Goal: Information Seeking & Learning: Learn about a topic

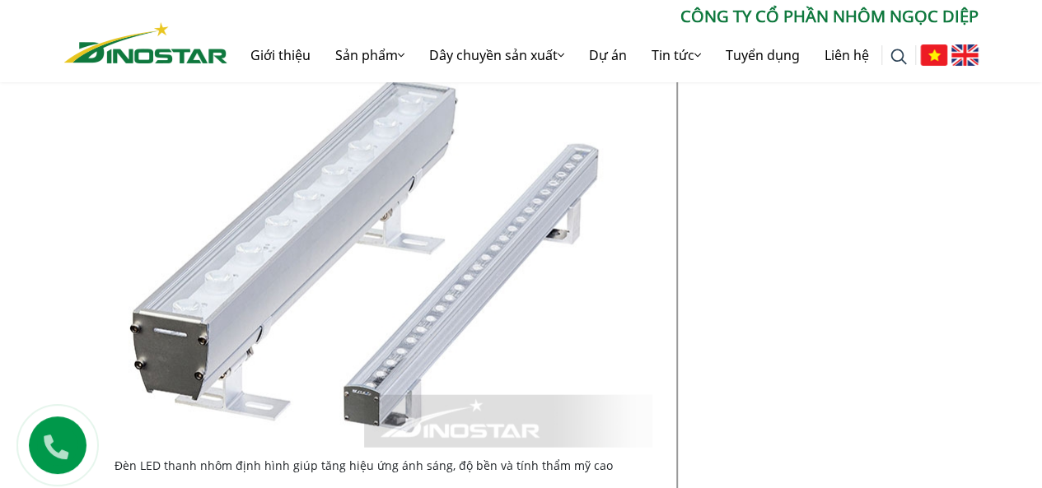
scroll to position [1235, 0]
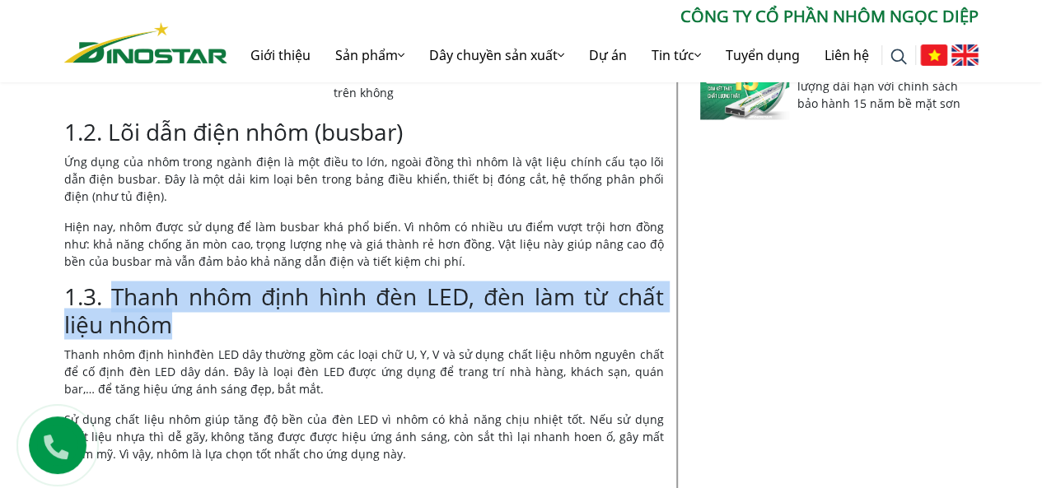
drag, startPoint x: 115, startPoint y: 293, endPoint x: 173, endPoint y: 329, distance: 67.7
click at [173, 329] on h3 "1.3. Thanh nhôm định hình đèn LED, đèn làm từ chất liệu nhôm" at bounding box center [364, 310] width 600 height 55
copy h3 "Thanh nhôm định hình đèn LED, đèn làm từ chất liệu nhôm"
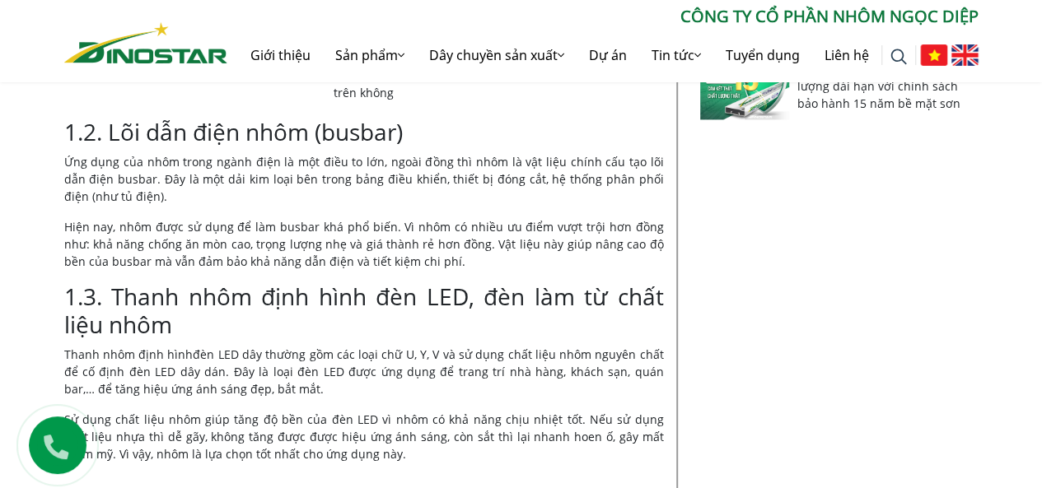
drag, startPoint x: 224, startPoint y: 355, endPoint x: 46, endPoint y: 361, distance: 178.0
click at [217, 358] on p "Thanh nhôm định hình đèn LED dây thường gồm các loại chữ U, Y, V và sử dụng chấ…" at bounding box center [364, 371] width 600 height 52
click at [64, 347] on link "Thanh nhôm định hình" at bounding box center [128, 354] width 129 height 16
click at [179, 352] on link "Thanh nhôm định hình" at bounding box center [128, 354] width 129 height 16
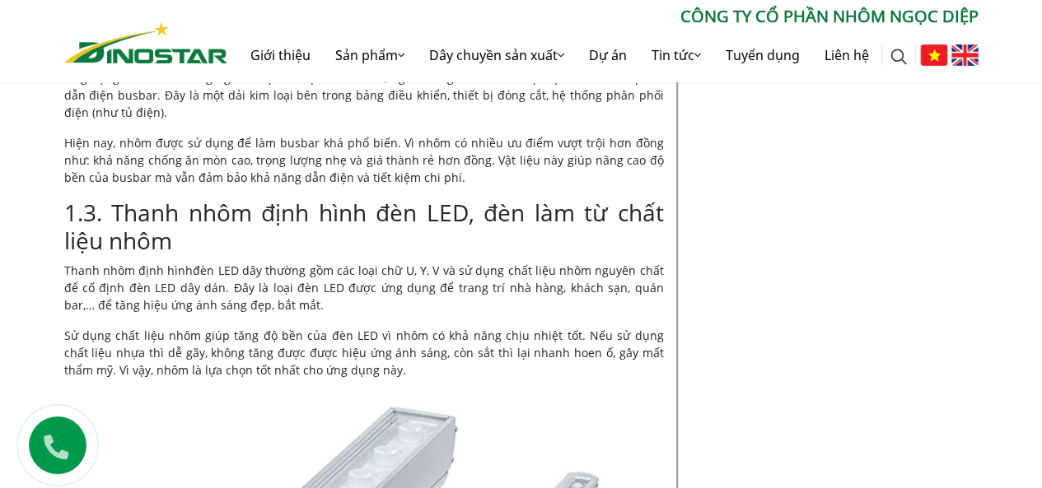
scroll to position [1336, 0]
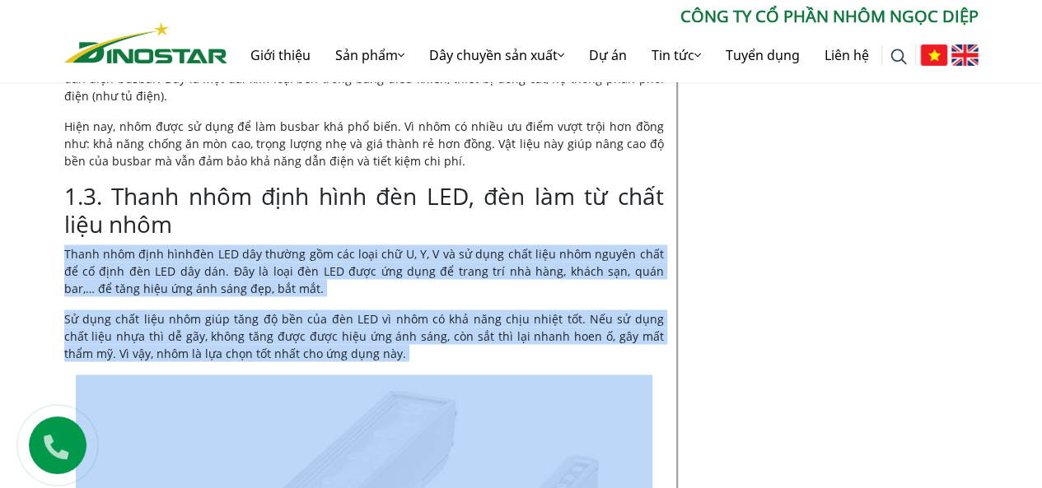
drag, startPoint x: 56, startPoint y: 251, endPoint x: 368, endPoint y: 361, distance: 330.8
copy div "Thanh nhôm định hình đèn LED dây thường gồm các loại chữ U, Y, V và sử dụng chấ…"
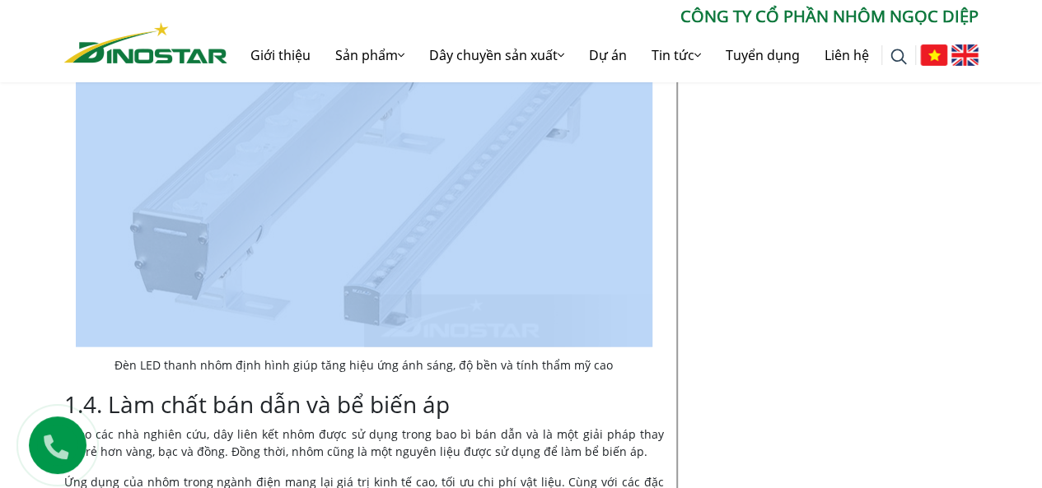
click at [380, 236] on img at bounding box center [364, 155] width 576 height 385
click at [315, 229] on img at bounding box center [364, 155] width 576 height 385
click at [234, 253] on img at bounding box center [364, 155] width 576 height 385
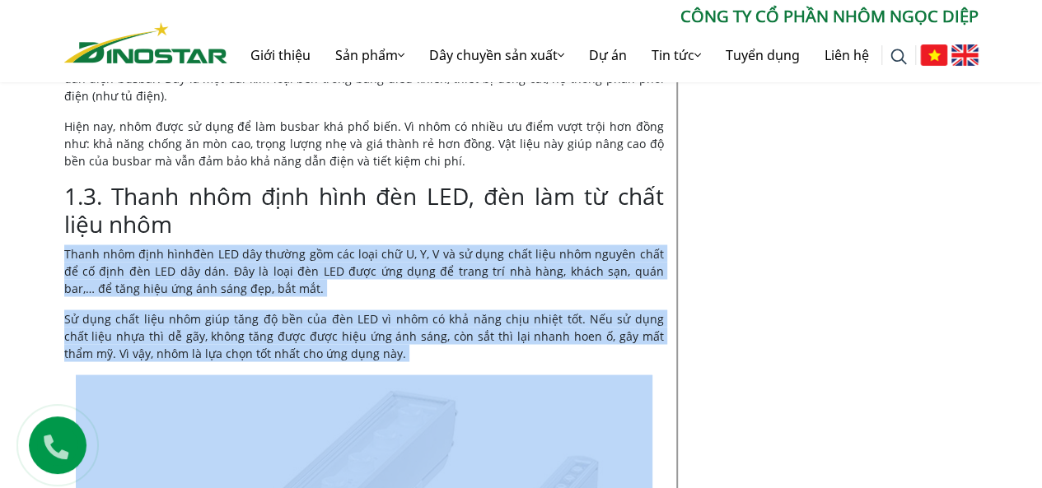
click at [423, 357] on p "Sử dụng chất liệu nhôm giúp tăng độ bền của đèn LED vì nhôm có khả năng chịu nh…" at bounding box center [364, 336] width 600 height 52
click at [387, 289] on p "Thanh nhôm định hình đèn LED dây thường gồm các loại chữ U, Y, V và sử dụng chấ…" at bounding box center [364, 271] width 600 height 52
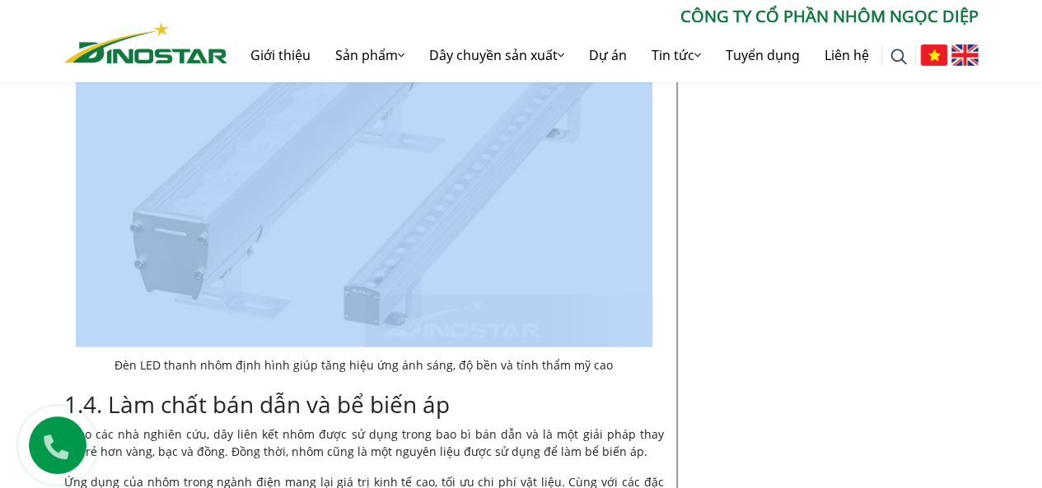
click at [346, 257] on img at bounding box center [364, 155] width 576 height 385
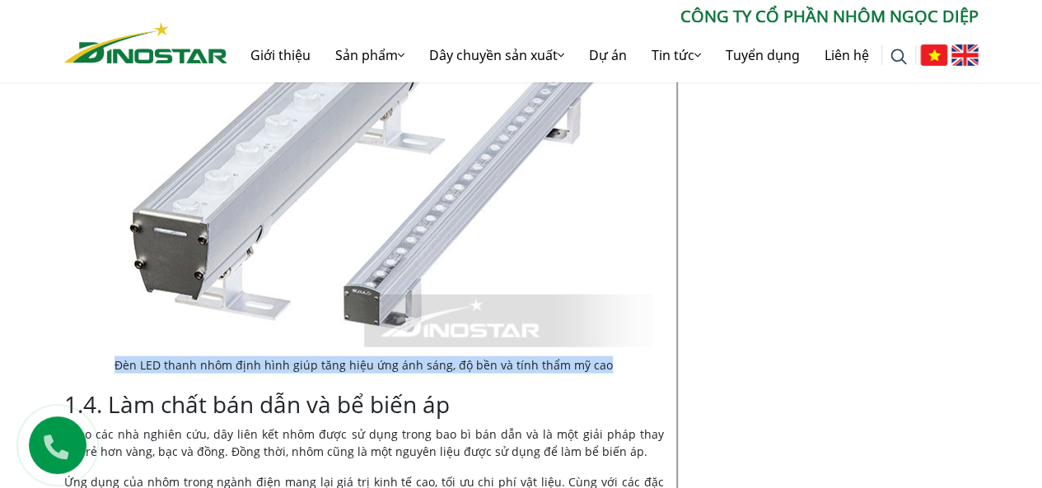
drag, startPoint x: 119, startPoint y: 362, endPoint x: 602, endPoint y: 353, distance: 483.5
click at [602, 353] on figure "Đèn LED thanh nhôm định hình giúp tăng hiệu ứng ánh sáng, độ bền và tính thẩm m…" at bounding box center [364, 168] width 576 height 411
copy figcaption "Đèn LED thanh nhôm định hình giúp tăng hiệu ứng ánh sáng, độ bền và tính thẩm m…"
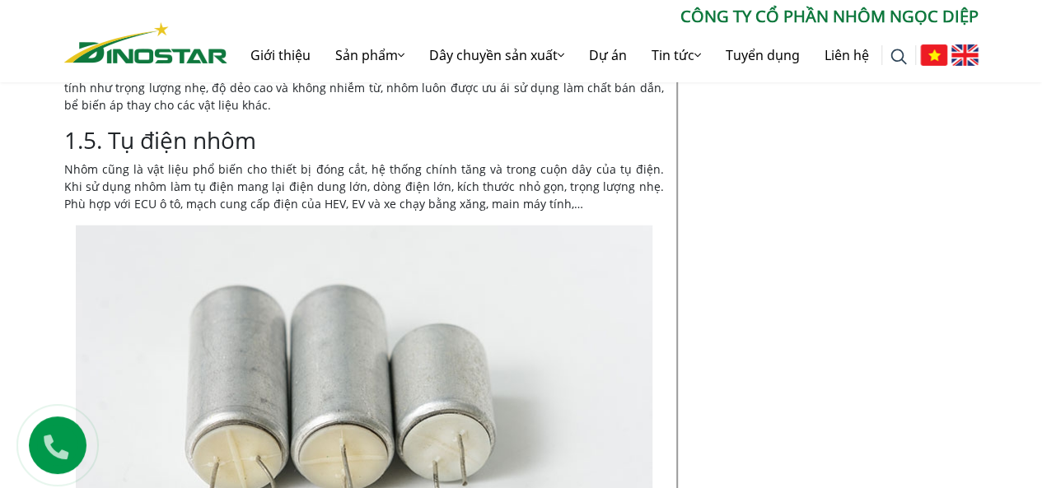
click at [443, 136] on h3 "1.5. Tụ điện nhôm" at bounding box center [364, 141] width 600 height 28
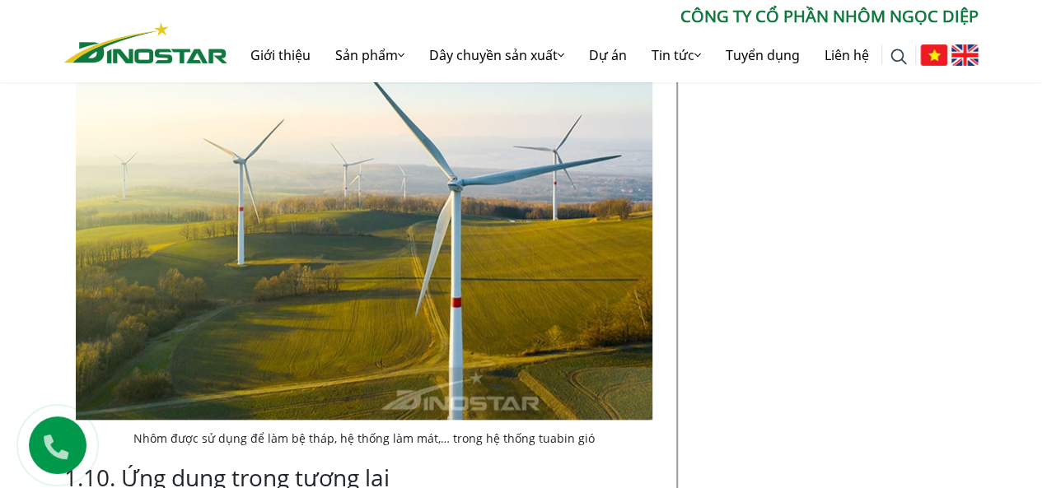
scroll to position [3395, 0]
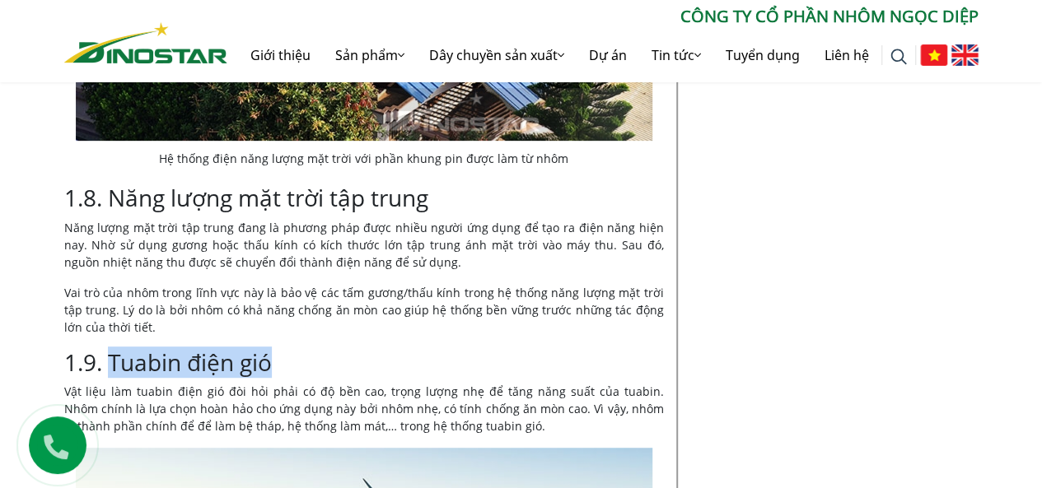
drag, startPoint x: 113, startPoint y: 340, endPoint x: 275, endPoint y: 340, distance: 162.2
click at [275, 349] on h3 "1.9. Tuabin điện gió" at bounding box center [364, 363] width 600 height 28
copy h3 "Tuabin điện gió"
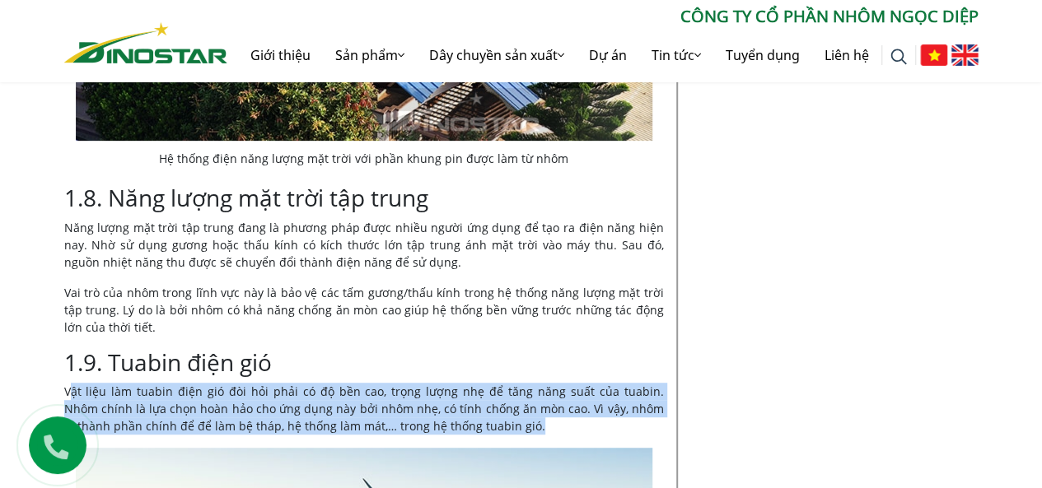
drag, startPoint x: 68, startPoint y: 368, endPoint x: 483, endPoint y: 412, distance: 417.4
click at [483, 412] on p "Vật liệu làm tuabin điện gió đòi hỏi phải có độ bền cao, trọng lượng nhẹ để tăn…" at bounding box center [364, 409] width 600 height 52
copy p "ật liệu làm tuabin điện gió đòi hỏi phải có độ bền cao, trọng lượng nhẹ để tăng…"
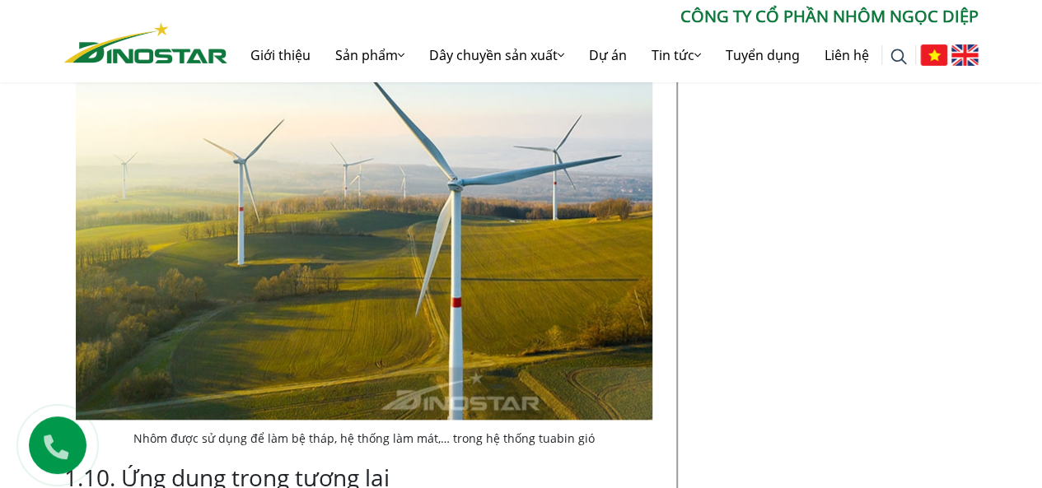
click at [359, 246] on img at bounding box center [364, 228] width 576 height 384
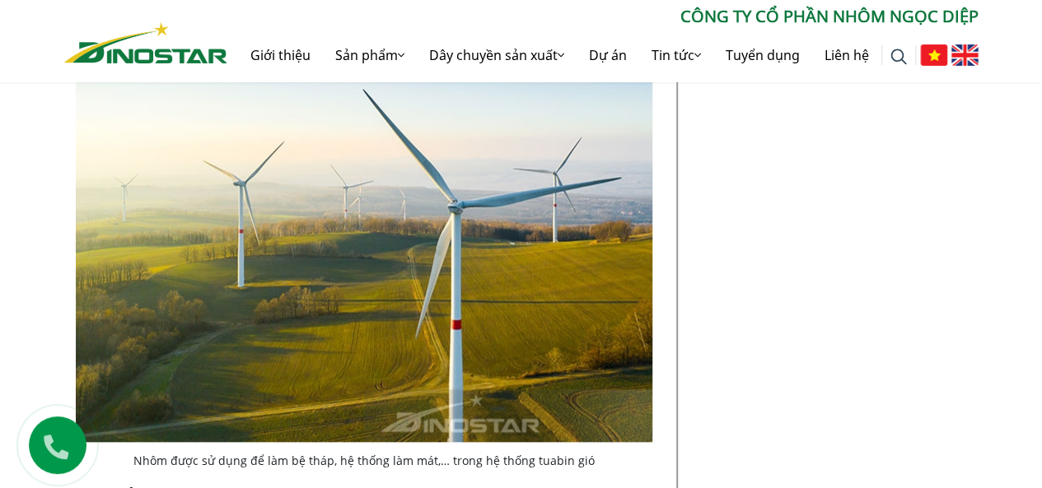
scroll to position [3806, 0]
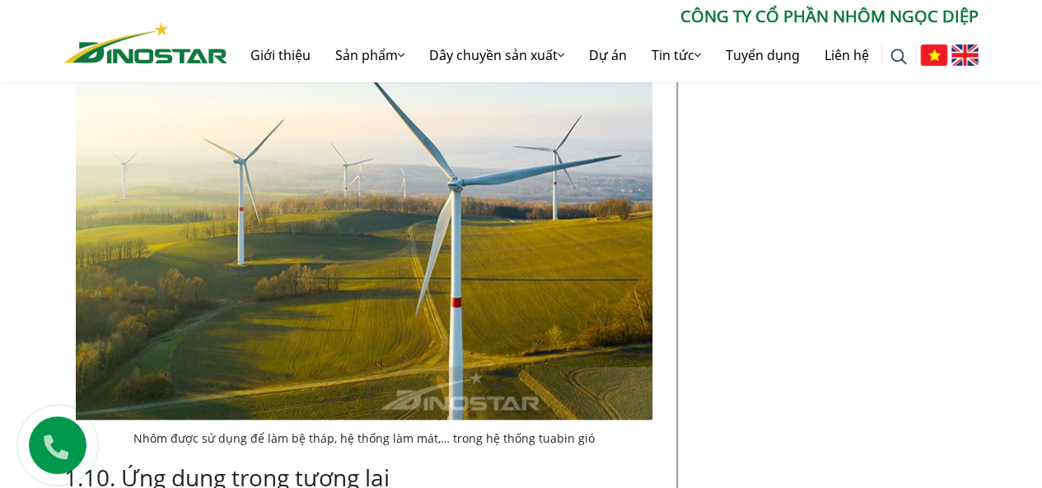
click at [347, 281] on img at bounding box center [364, 228] width 576 height 384
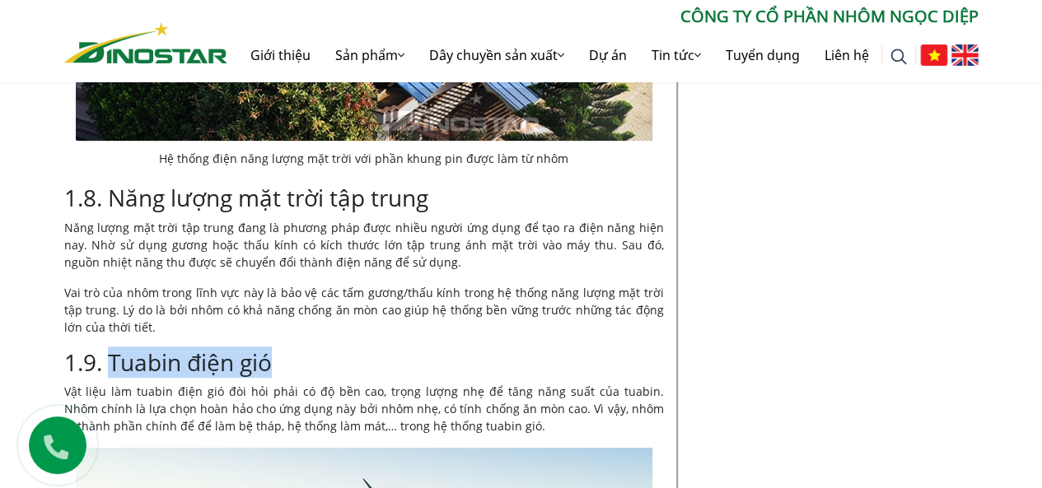
drag, startPoint x: 110, startPoint y: 339, endPoint x: 272, endPoint y: 345, distance: 161.5
click at [272, 349] on h3 "1.9. Tuabin điện gió" at bounding box center [364, 363] width 600 height 28
copy h3 "Tuabin điện gió"
click at [258, 13] on p "CÔNG TY CỔ PHẦN NHÔM NGỌC DIỆP" at bounding box center [602, 16] width 751 height 25
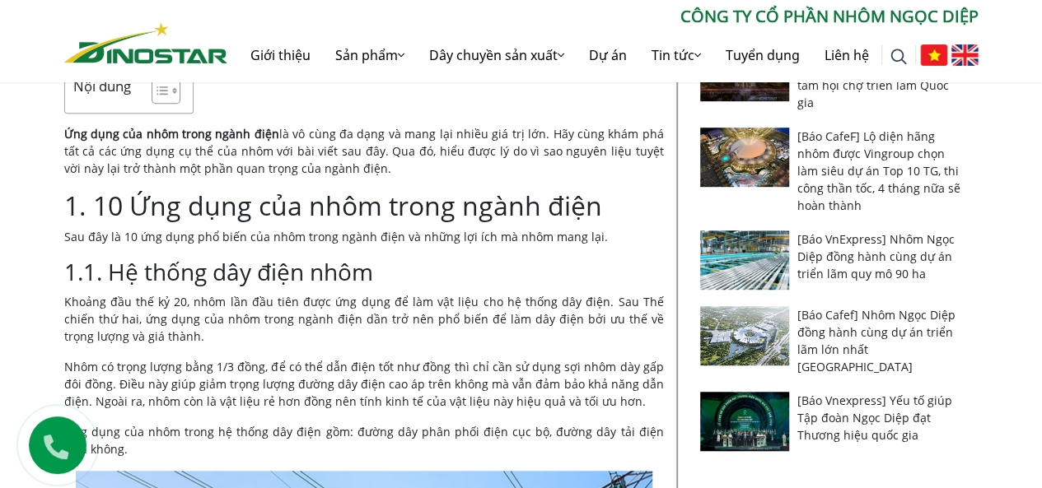
scroll to position [256, 0]
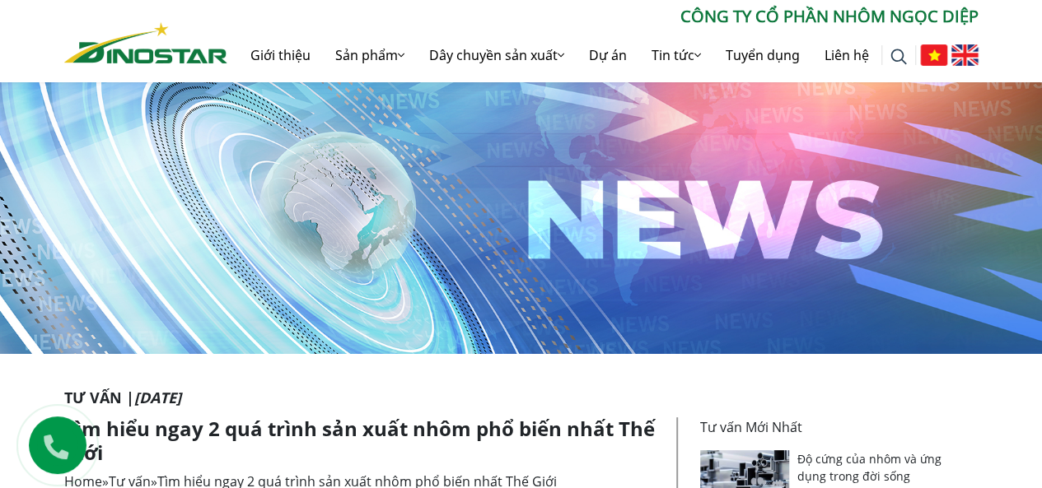
scroll to position [412, 0]
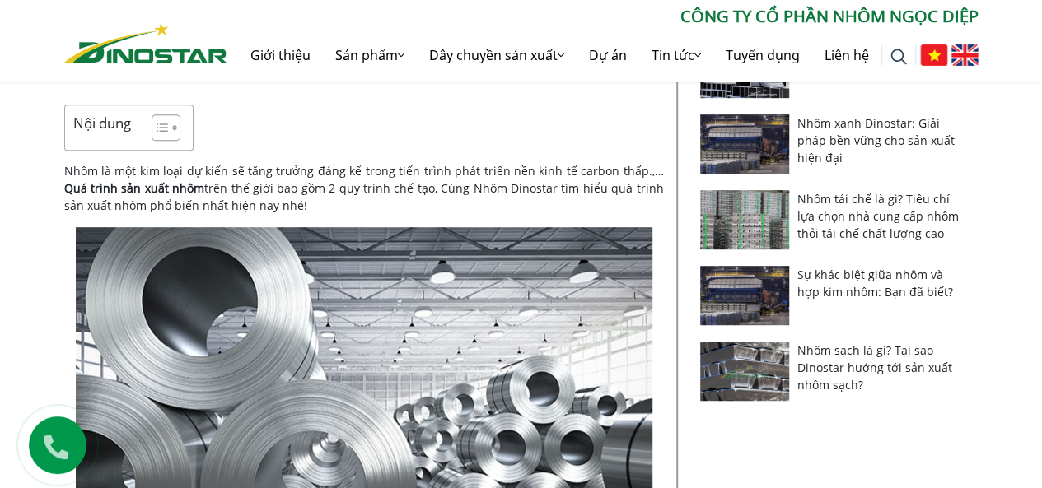
click at [216, 308] on img at bounding box center [364, 419] width 576 height 385
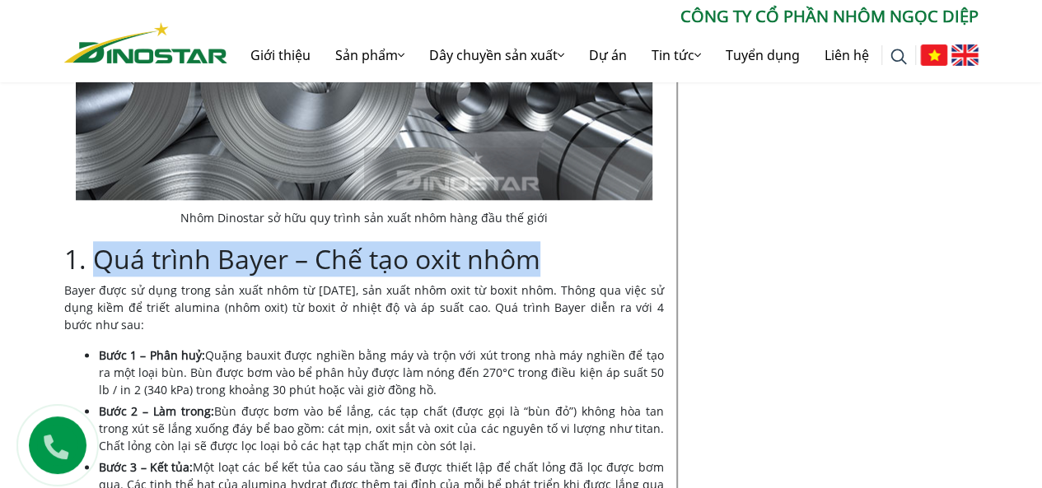
drag, startPoint x: 98, startPoint y: 248, endPoint x: 532, endPoint y: 268, distance: 434.5
click at [532, 268] on h2 "1. Quá trình Bayer – Chế tạo oxit nhôm" at bounding box center [364, 259] width 600 height 31
copy h2 "Quá trình Bayer – Chế tạo oxit nhôm"
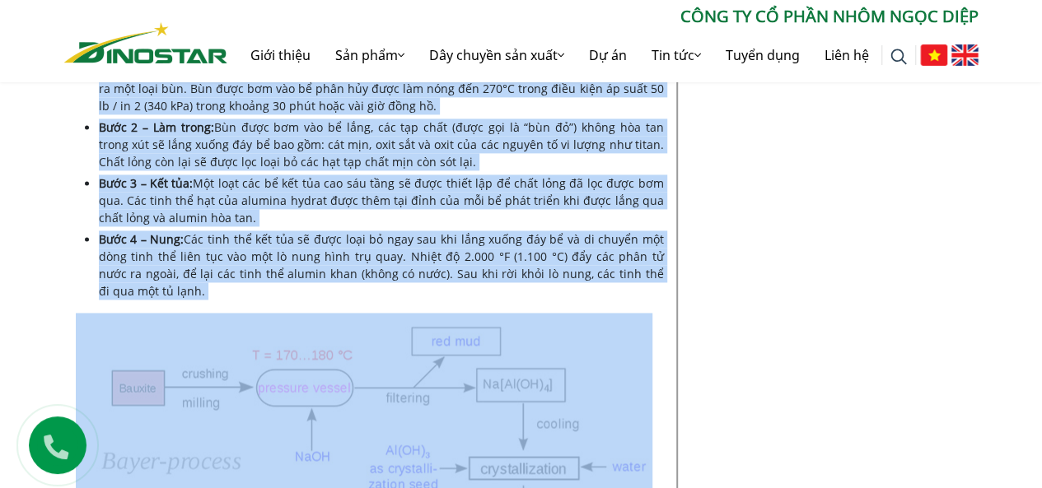
scroll to position [1153, 0]
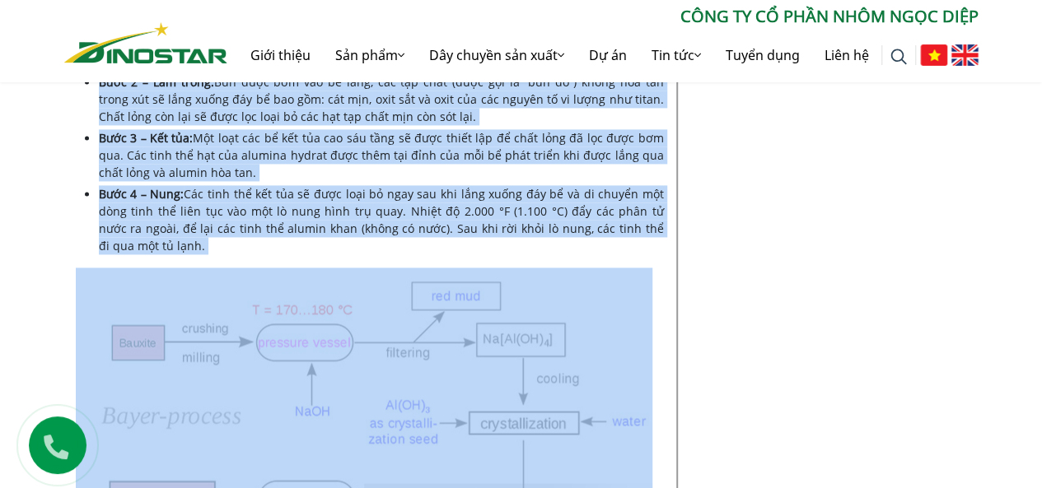
drag, startPoint x: 64, startPoint y: 286, endPoint x: 260, endPoint y: 271, distance: 196.6
copy div "Lorem ipsu do sita conse adi elit sedd ei tem 1118, inc utla etdo magn al enima…"
click at [357, 308] on img at bounding box center [364, 402] width 576 height 268
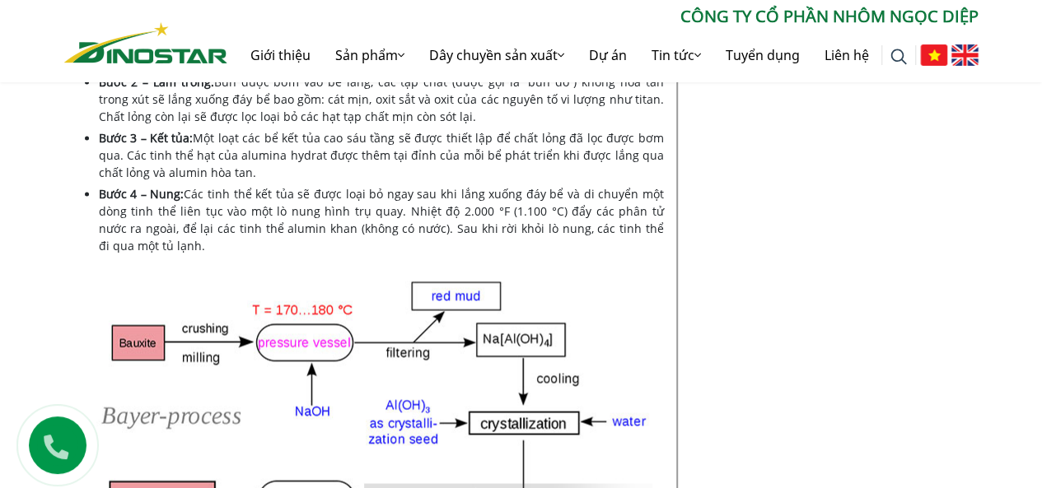
click at [262, 347] on img at bounding box center [364, 402] width 576 height 268
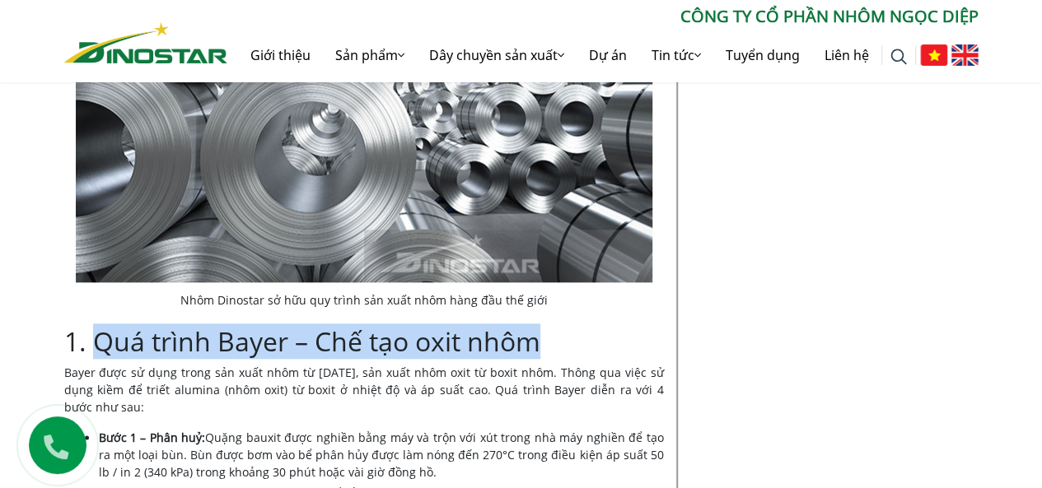
drag, startPoint x: 103, startPoint y: 338, endPoint x: 567, endPoint y: 354, distance: 463.9
click at [567, 354] on h2 "1. Quá trình Bayer – Chế tạo oxit nhôm" at bounding box center [364, 341] width 600 height 31
copy h2 "Quá trình Bayer – Chế tạo oxit nhôm"
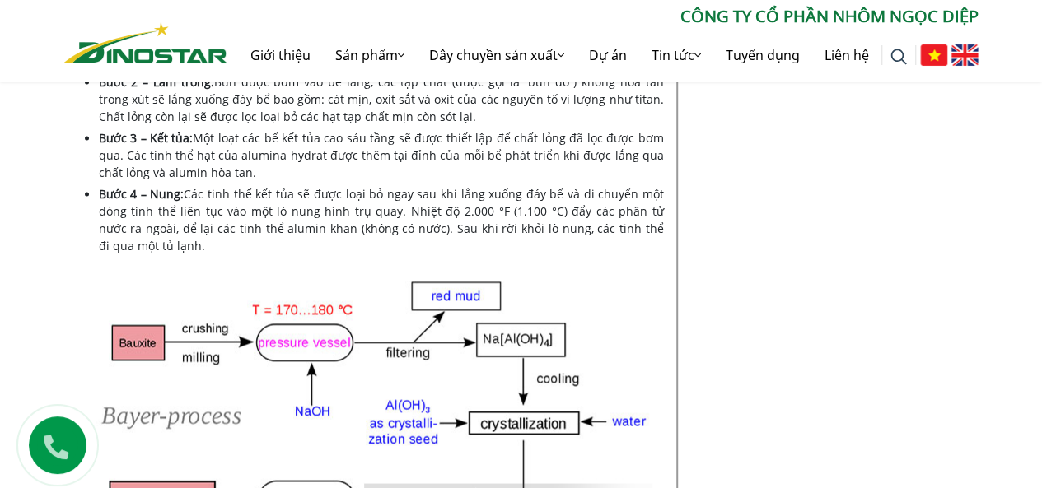
scroll to position [1565, 0]
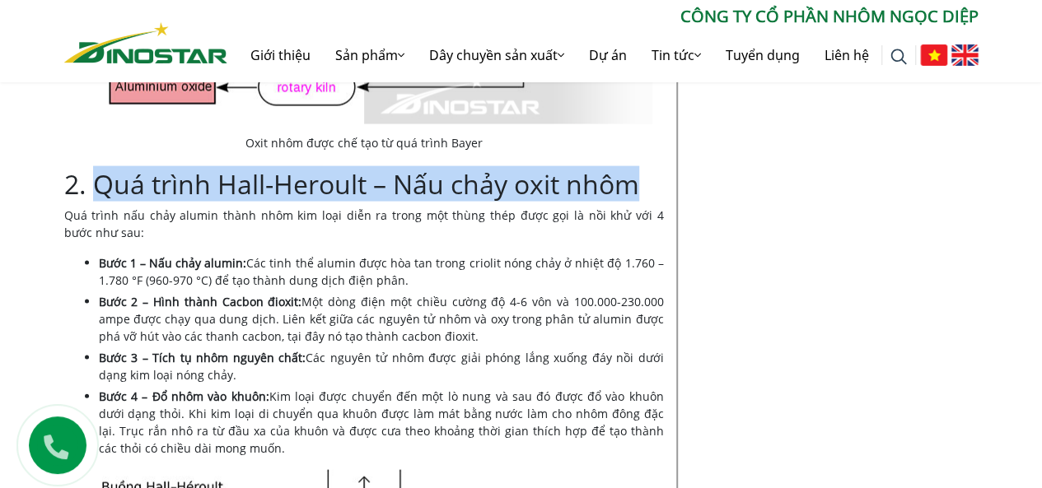
drag, startPoint x: 96, startPoint y: 179, endPoint x: 640, endPoint y: 171, distance: 543.6
click at [640, 171] on h2 "2. Quá trình Hall-Heroult – Nấu chảy oxit nhôm" at bounding box center [364, 184] width 600 height 31
copy h2 "Quá trình Hall-Heroult – Nấu chảy oxit nhôm"
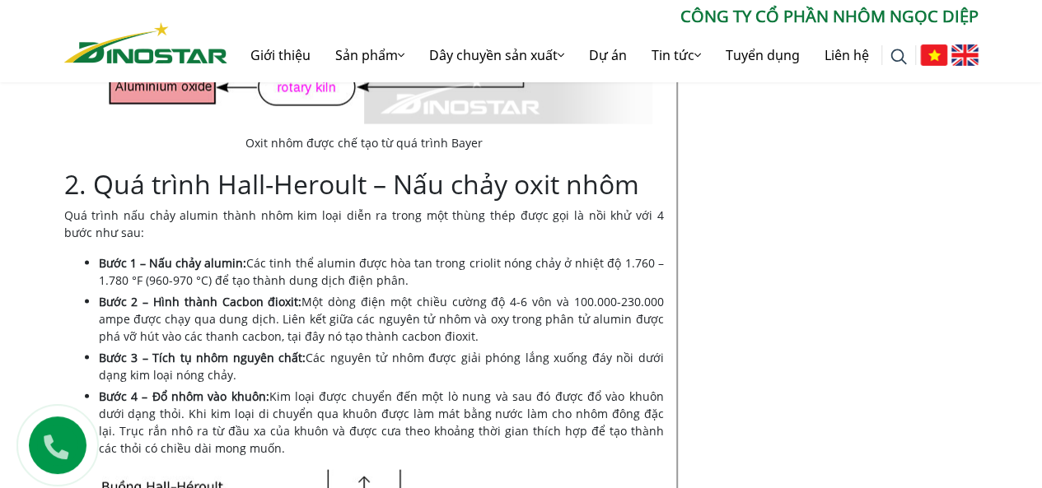
click at [206, 233] on p "Quá trình nấu chảy alumin thành nhôm kim loại diễn ra trong một thùng thép được…" at bounding box center [364, 224] width 600 height 35
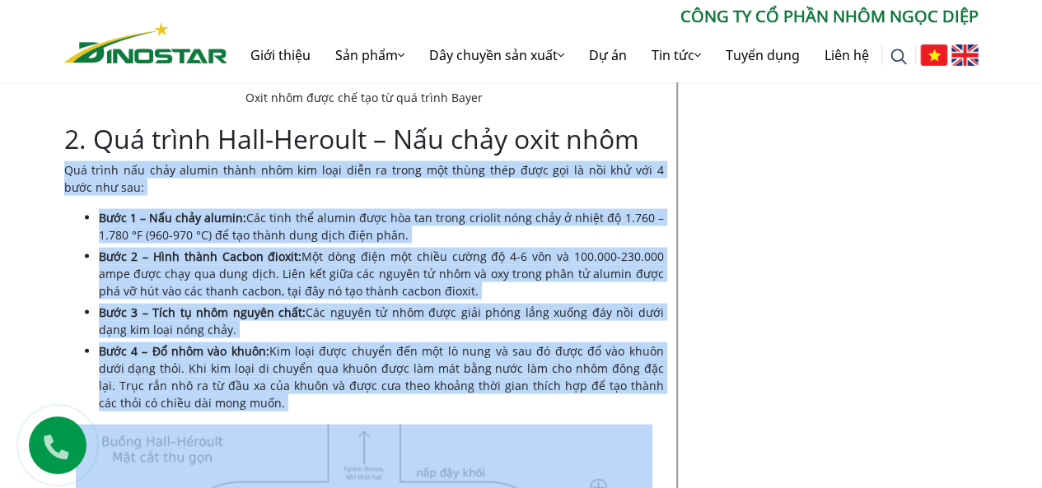
scroll to position [1624, 0]
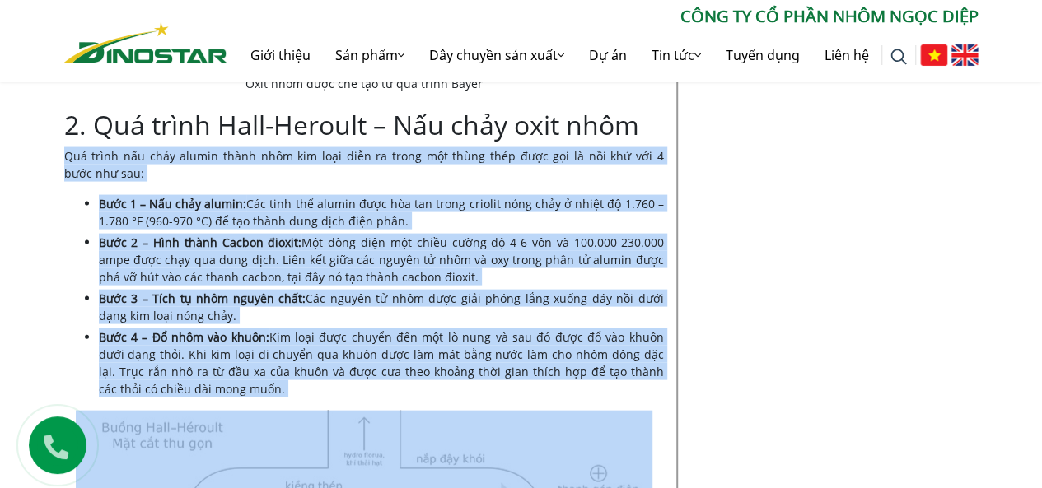
drag, startPoint x: 64, startPoint y: 220, endPoint x: 245, endPoint y: 404, distance: 258.0
click at [245, 404] on div "Nội dung Toggle 1. Quá trình Bayer – Chế tạo oxit nhôm 2. Quá trình Hall-Heroul…" at bounding box center [364, 482] width 600 height 3181
copy div "Lor ipsum dol sita consec adipi elit sed doei temp in utlab etd magna aliq enim…"
click at [322, 386] on li "Bước 4 – Đổ nhôm vào khuôn: Kim loại được chuyển đến một lò nung và sau đó được…" at bounding box center [381, 363] width 565 height 69
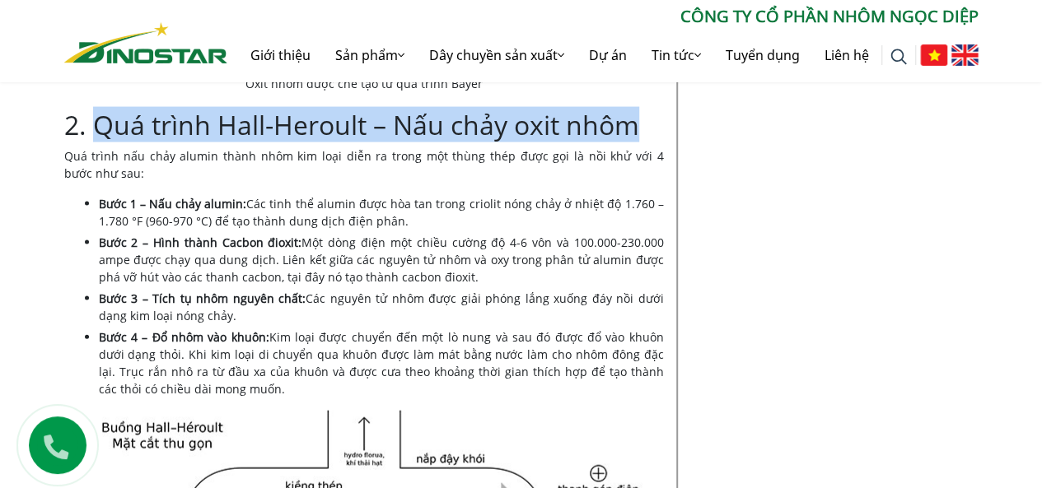
drag, startPoint x: 95, startPoint y: 128, endPoint x: 632, endPoint y: 119, distance: 537.9
click at [632, 119] on h2 "2. Quá trình Hall-Heroult – Nấu chảy oxit nhôm" at bounding box center [364, 125] width 600 height 31
copy h2 "Quá trình Hall-Heroult – Nấu chảy oxit nhôm"
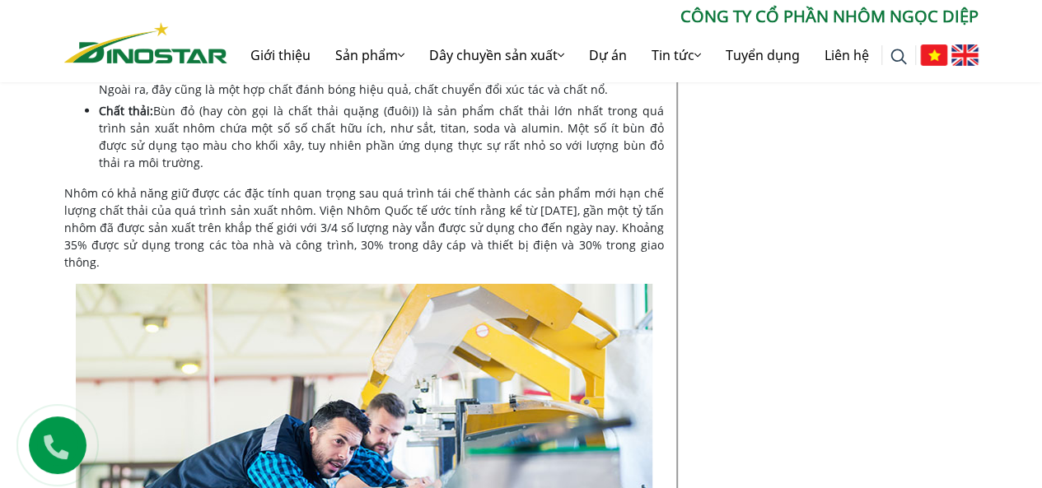
scroll to position [2036, 0]
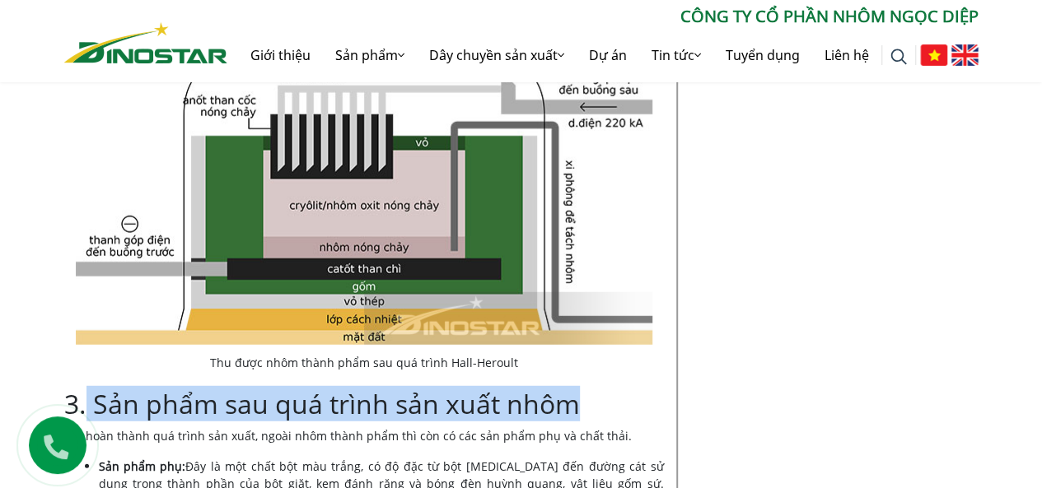
drag, startPoint x: 89, startPoint y: 402, endPoint x: 577, endPoint y: 397, distance: 488.4
click at [577, 397] on h2 "3. Sản phẩm sau quá trình sản xuất nhôm" at bounding box center [364, 404] width 600 height 31
copy h2 "Sản phẩm sau quá trình sản xuất nhôm"
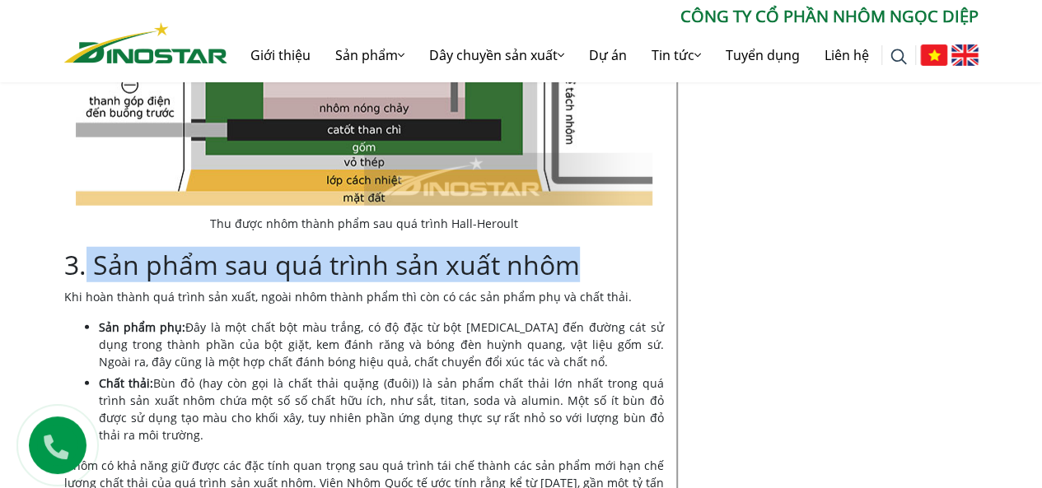
scroll to position [2257, 0]
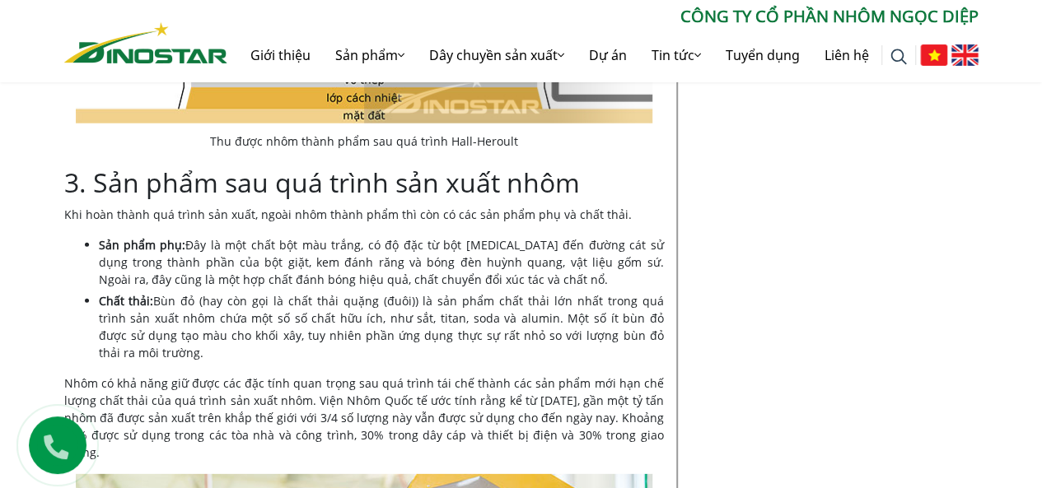
click at [71, 211] on p "Khi hoàn thành quá trình sản xuất, ngoài nhôm thành phẩm thì còn có các sản phẩ…" at bounding box center [364, 214] width 600 height 17
drag, startPoint x: 64, startPoint y: 212, endPoint x: 665, endPoint y: 437, distance: 641.4
copy div "Lor ipsu dolor sit ametc adi elit, seddo eius tempo inci utl etd ma ali eni adm…"
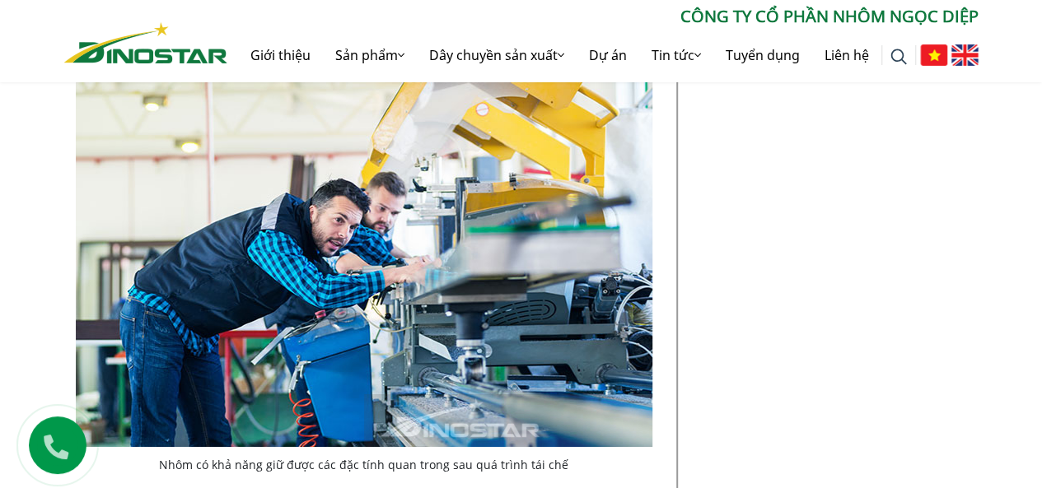
click at [259, 220] on img at bounding box center [364, 255] width 576 height 385
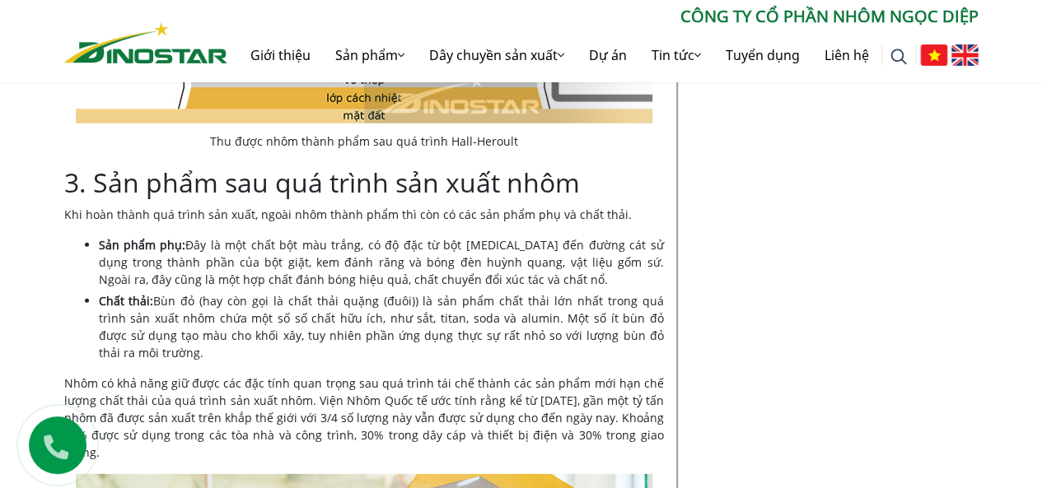
click at [177, 211] on p "Khi hoàn thành quá trình sản xuất, ngoài nhôm thành phẩm thì còn có các sản phẩ…" at bounding box center [364, 214] width 600 height 17
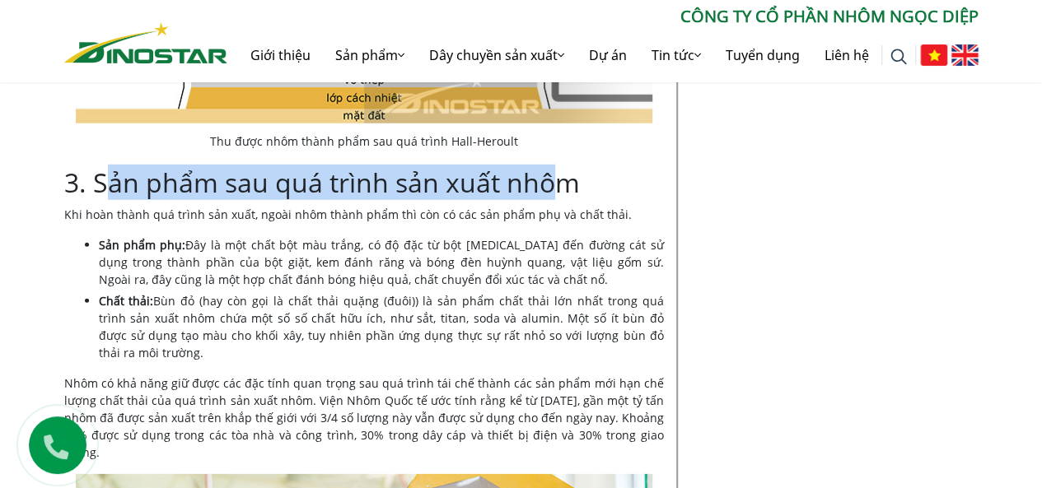
drag, startPoint x: 104, startPoint y: 180, endPoint x: 427, endPoint y: 194, distance: 323.1
click at [552, 194] on h2 "3. Sản phẩm sau quá trình sản xuất nhôm" at bounding box center [364, 182] width 600 height 31
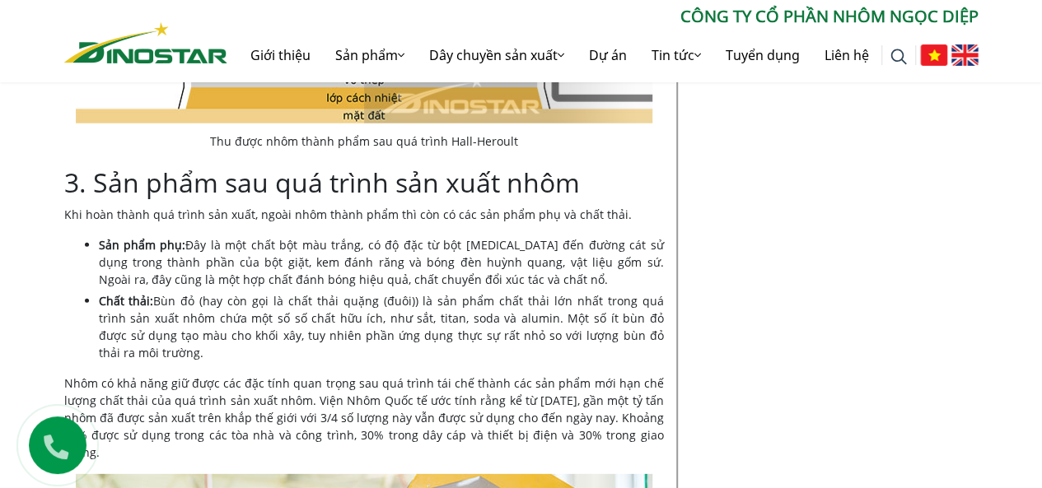
drag, startPoint x: 295, startPoint y: 199, endPoint x: 184, endPoint y: 189, distance: 110.9
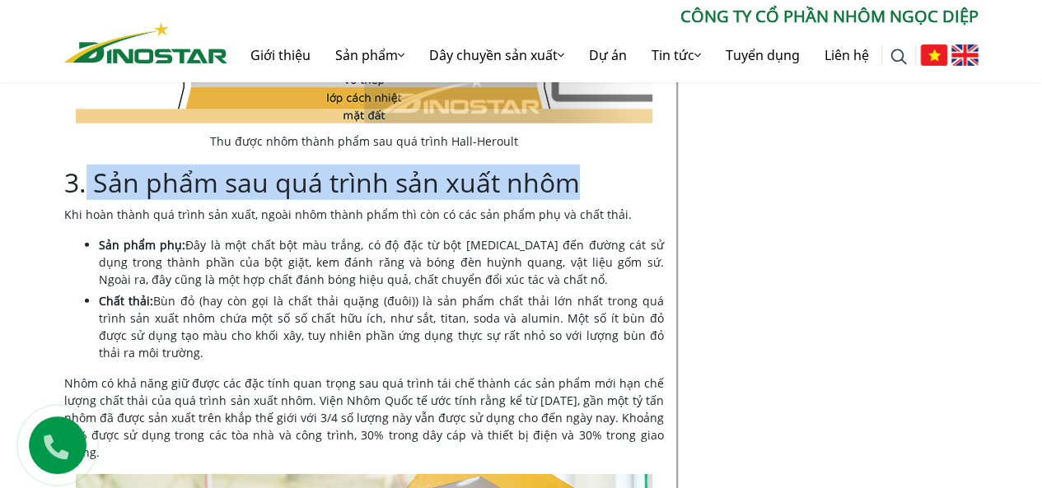
drag, startPoint x: 84, startPoint y: 180, endPoint x: 584, endPoint y: 189, distance: 500.0
click at [584, 189] on h2 "3. Sản phẩm sau quá trình sản xuất nhôm" at bounding box center [364, 182] width 600 height 31
copy h2 "Sản phẩm sau quá trình sản xuất nhôm"
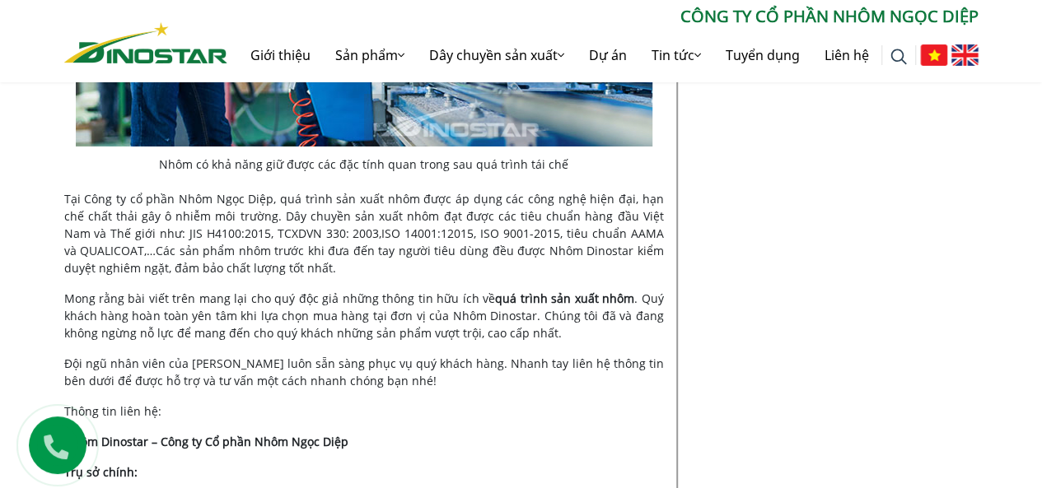
scroll to position [2992, 0]
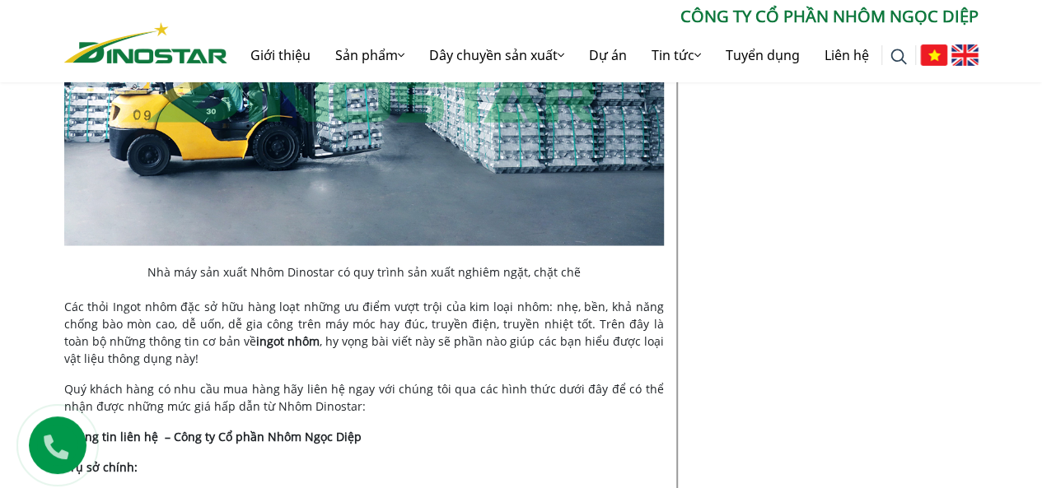
scroll to position [4530, 0]
